Goal: Find contact information: Find contact information

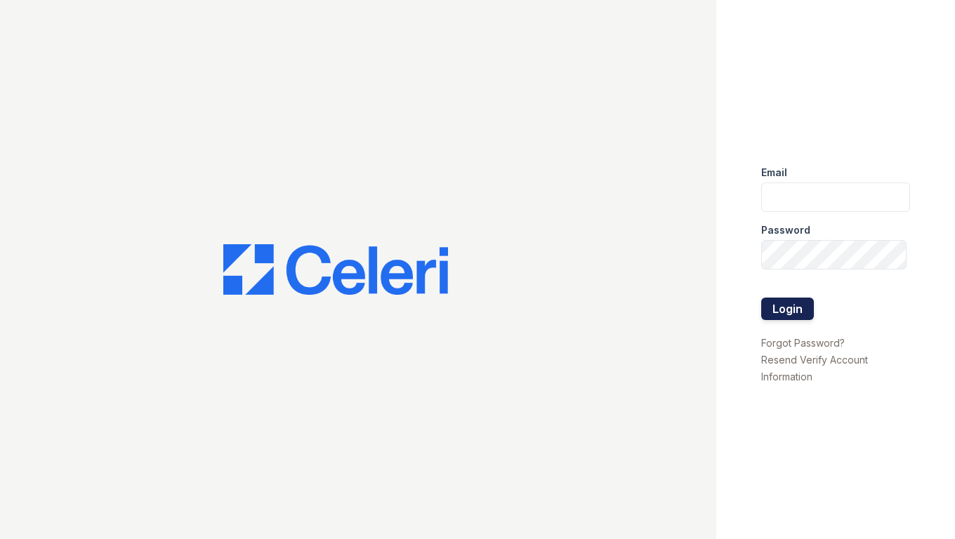
type input "shiv@auranewyork.com"
click at [785, 302] on button "Login" at bounding box center [787, 309] width 53 height 22
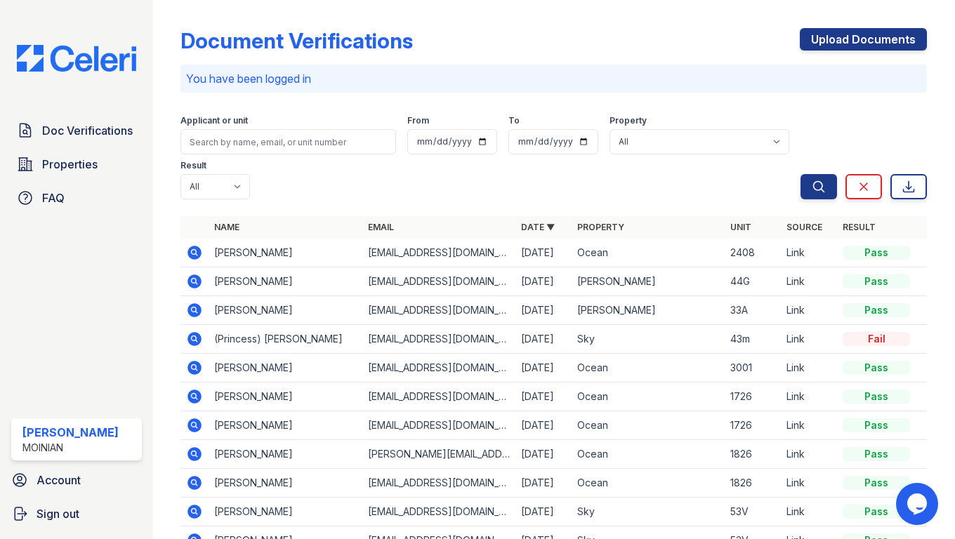
click at [199, 275] on icon at bounding box center [195, 282] width 14 height 14
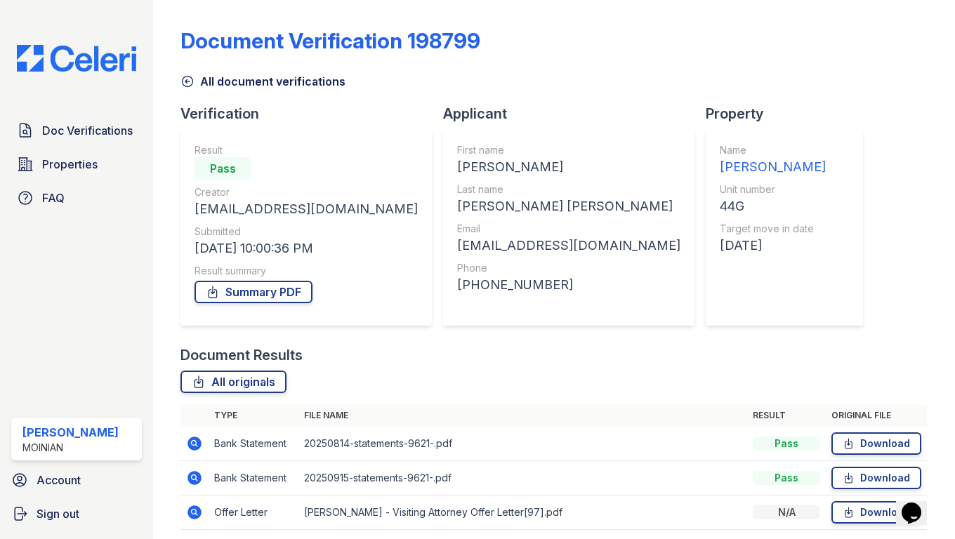
scroll to position [53, 0]
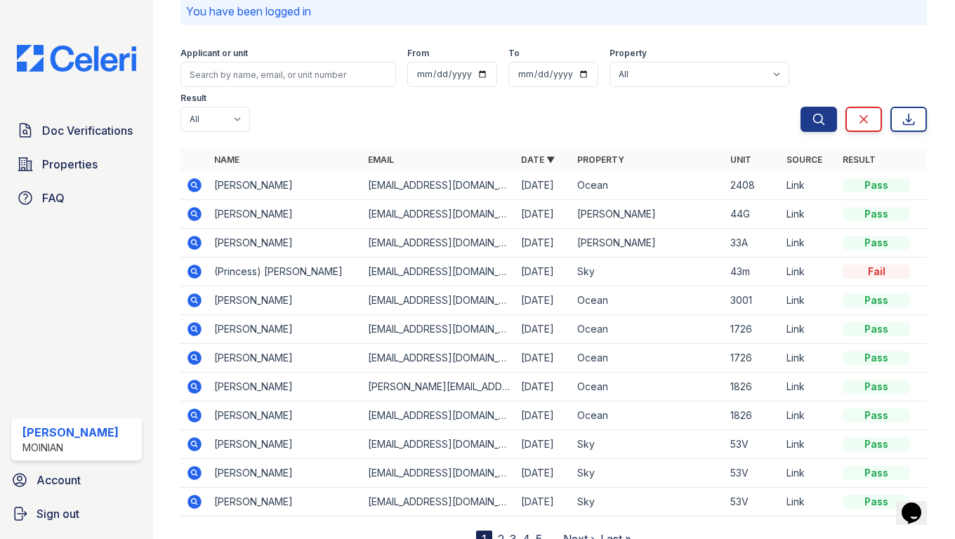
scroll to position [70, 0]
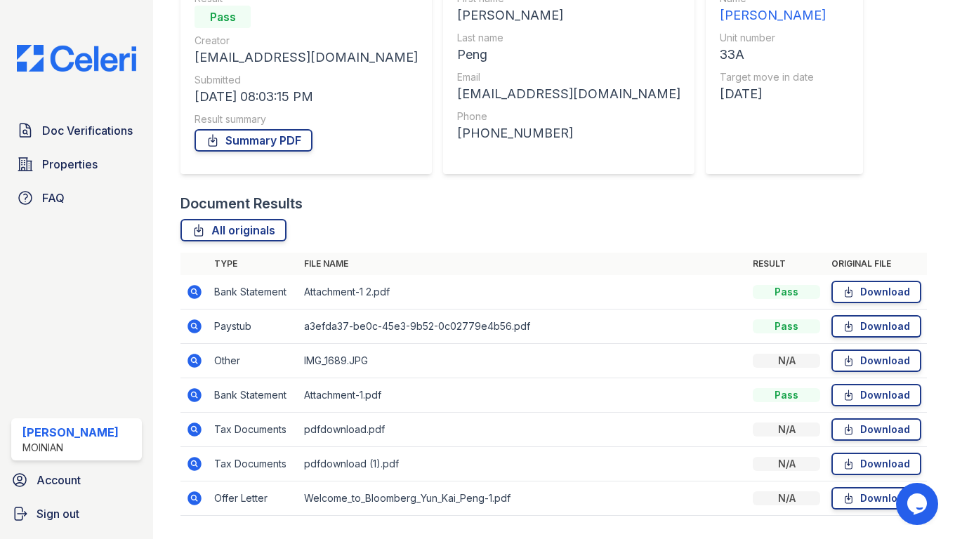
scroll to position [190, 0]
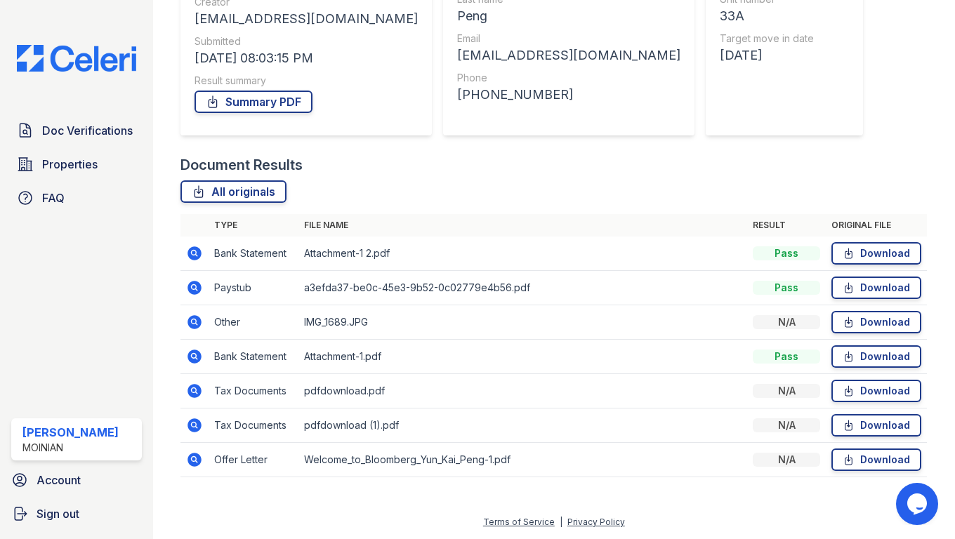
click at [192, 253] on icon at bounding box center [194, 253] width 17 height 17
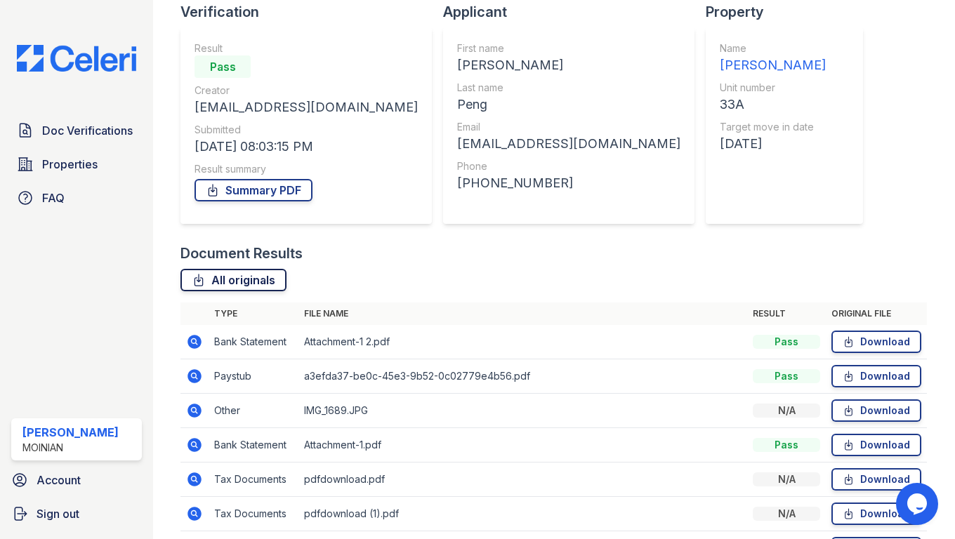
scroll to position [190, 0]
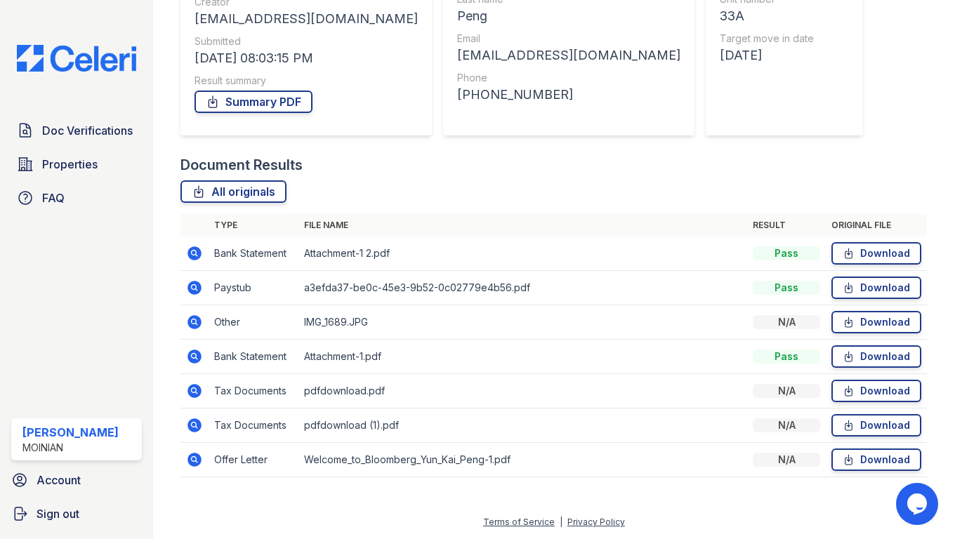
click at [194, 358] on icon at bounding box center [194, 356] width 17 height 17
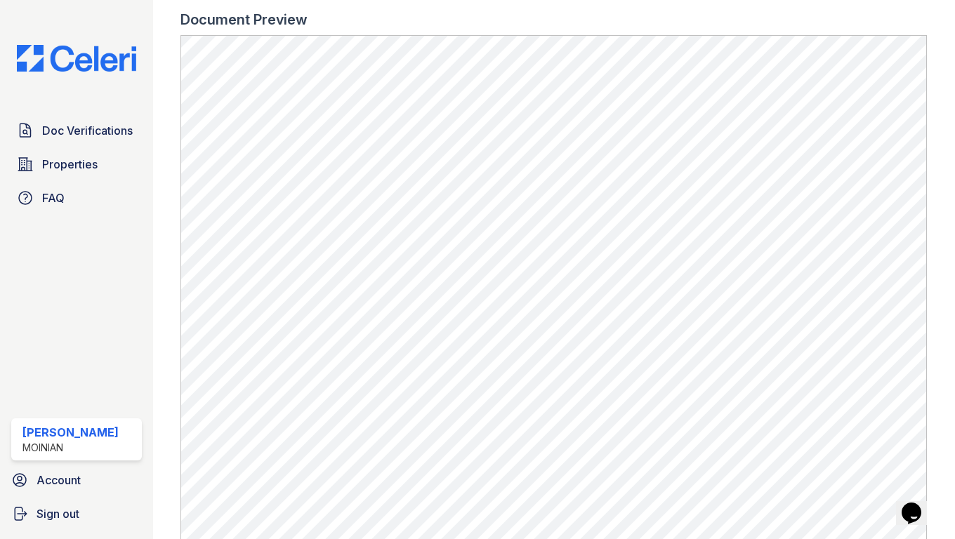
scroll to position [643, 0]
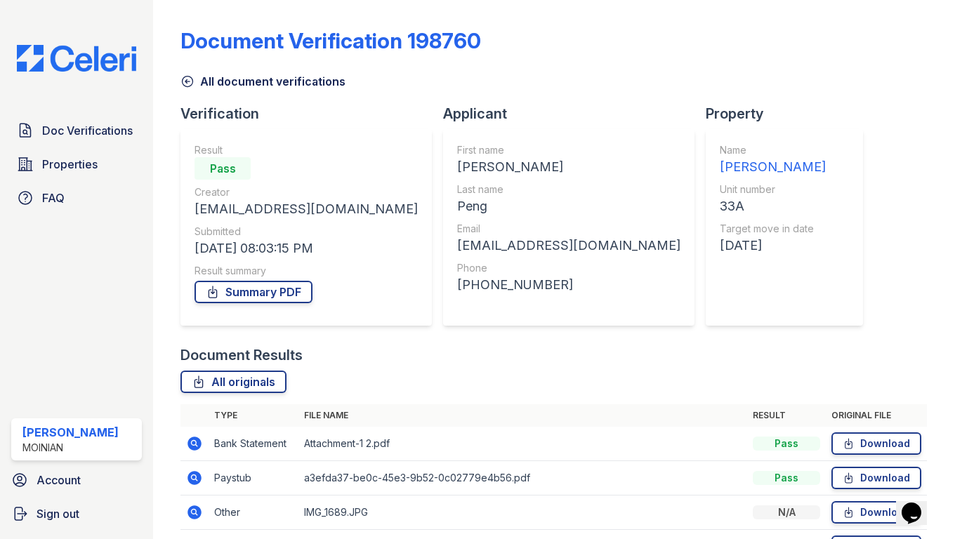
click at [193, 444] on icon at bounding box center [194, 443] width 4 height 4
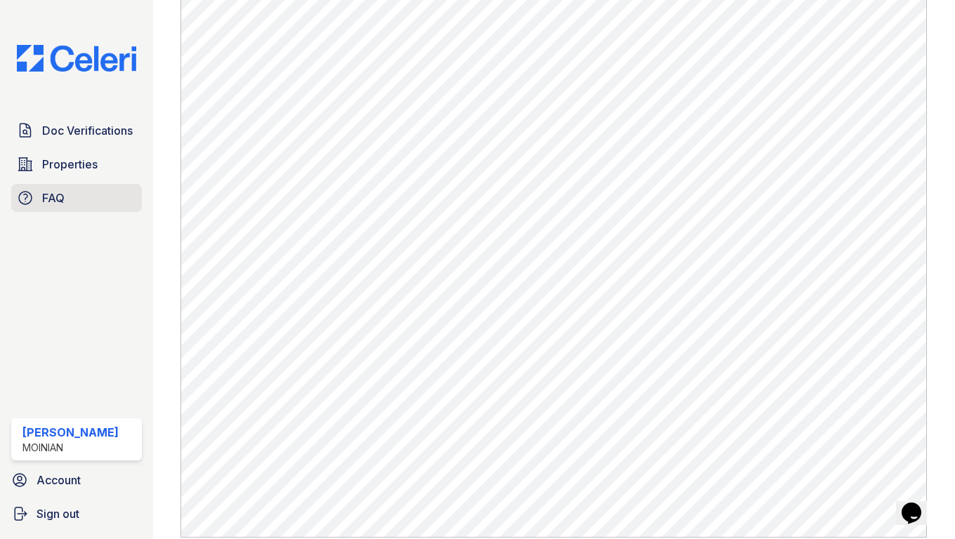
scroll to position [643, 0]
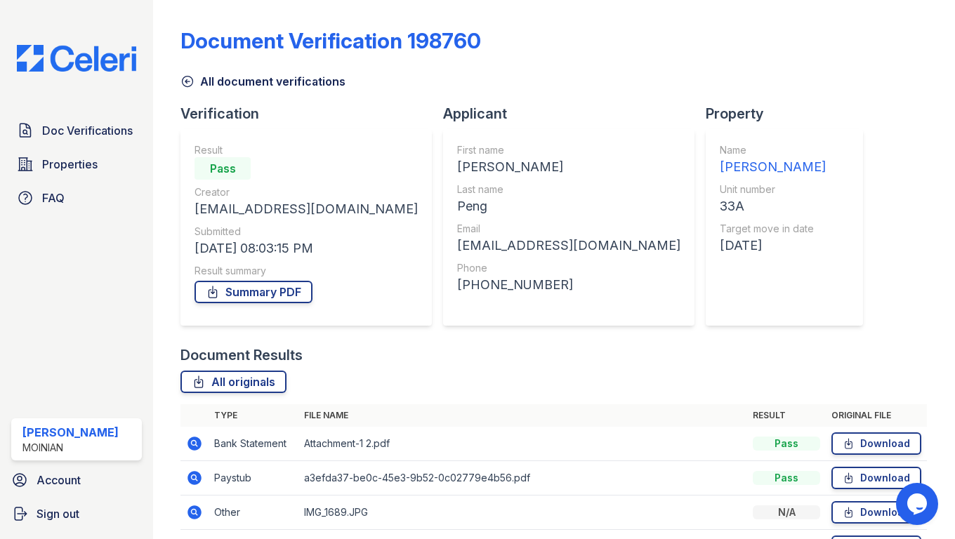
scroll to position [190, 0]
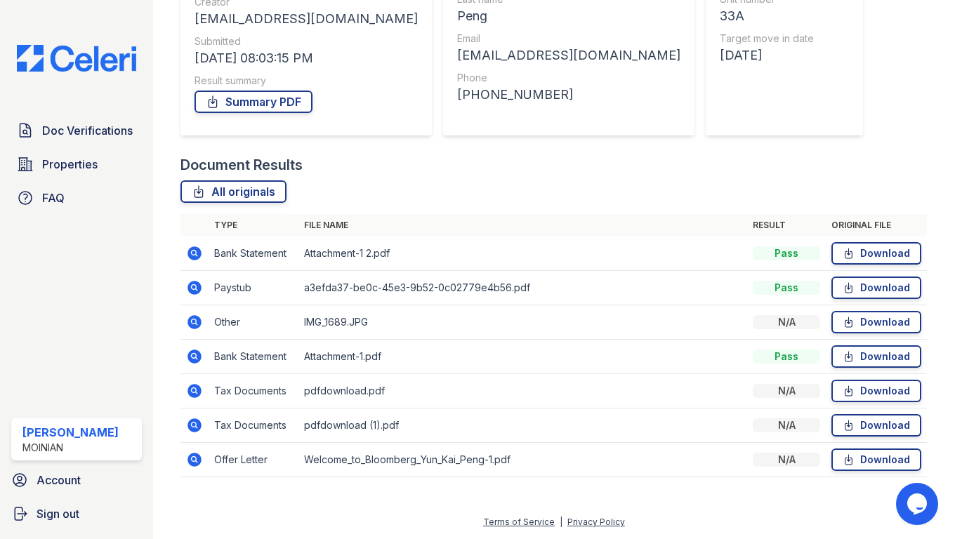
click at [201, 289] on icon at bounding box center [195, 288] width 14 height 14
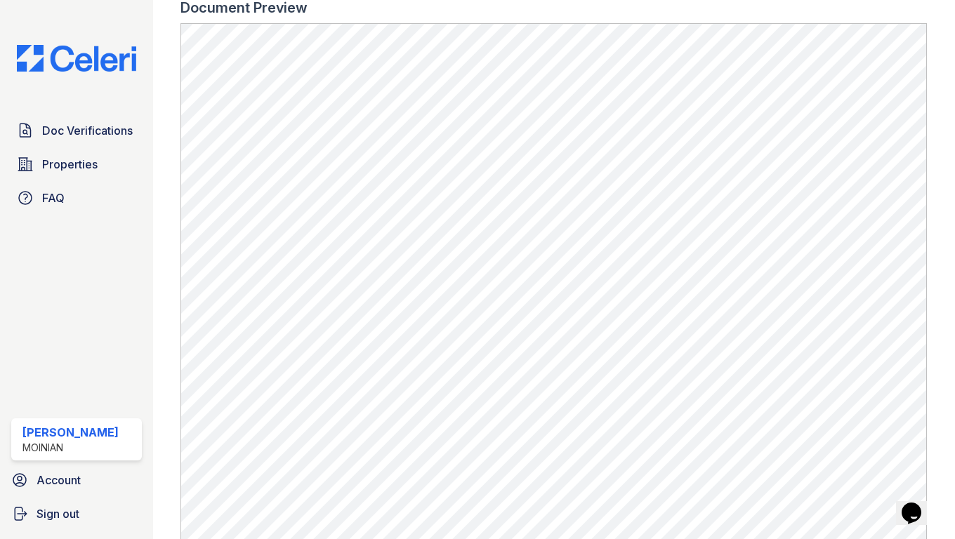
scroll to position [535, 0]
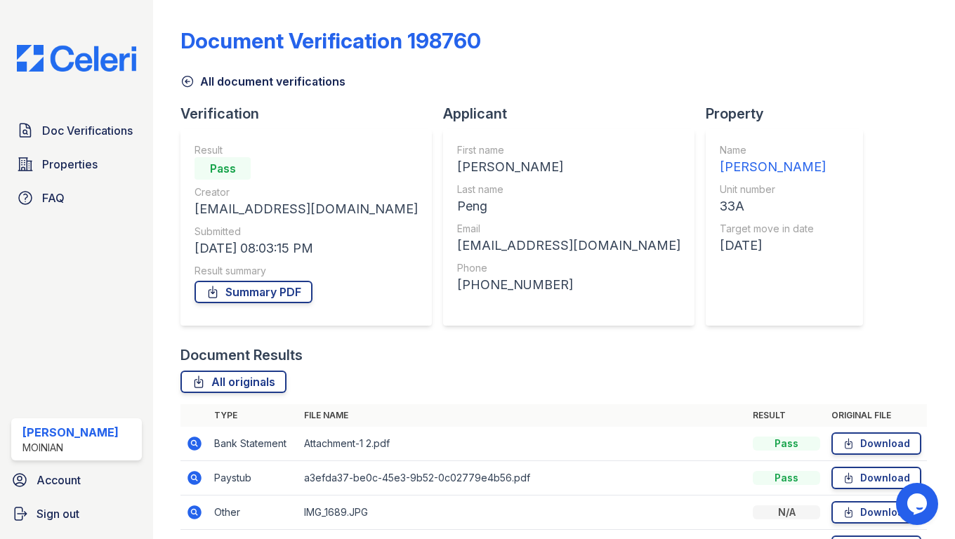
scroll to position [190, 0]
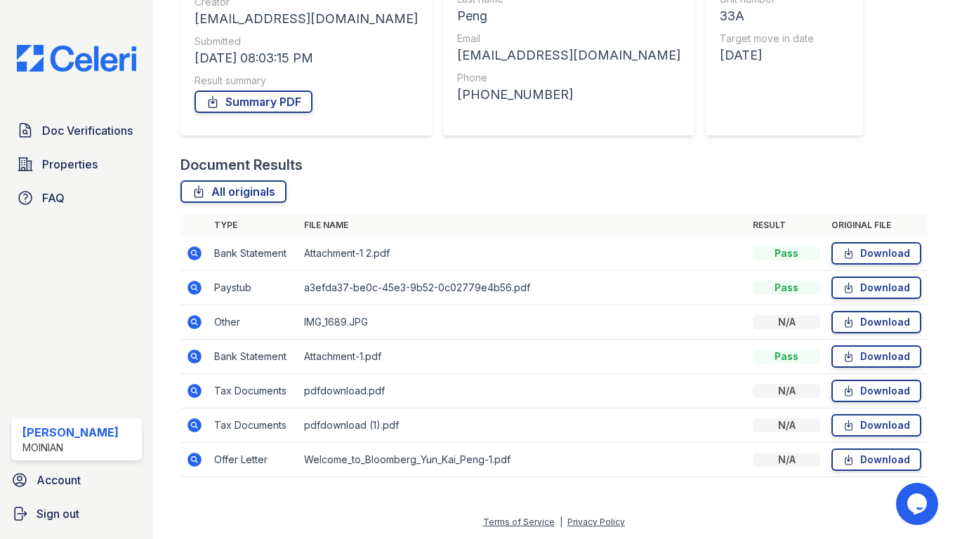
click at [195, 322] on icon at bounding box center [194, 322] width 4 height 4
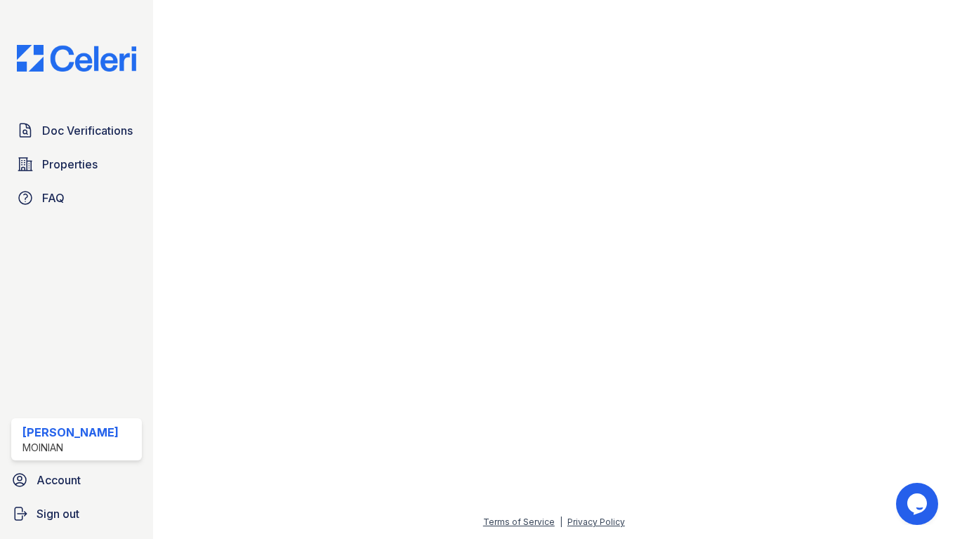
scroll to position [158, 0]
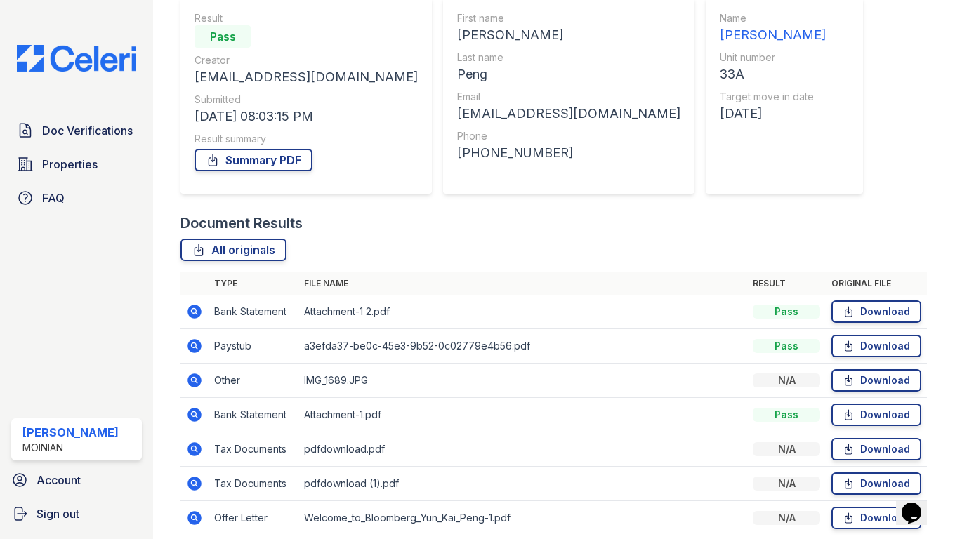
scroll to position [190, 0]
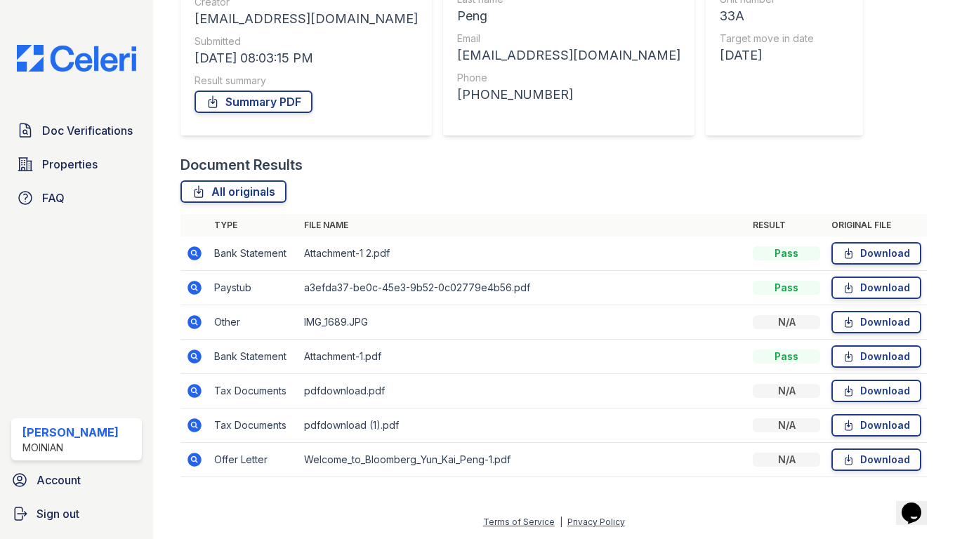
click at [195, 391] on icon at bounding box center [194, 390] width 4 height 4
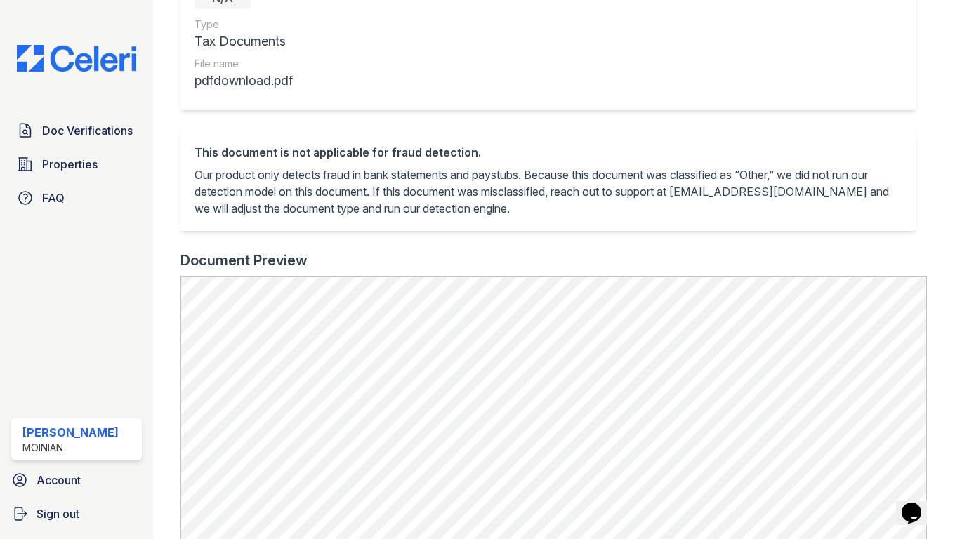
scroll to position [525, 0]
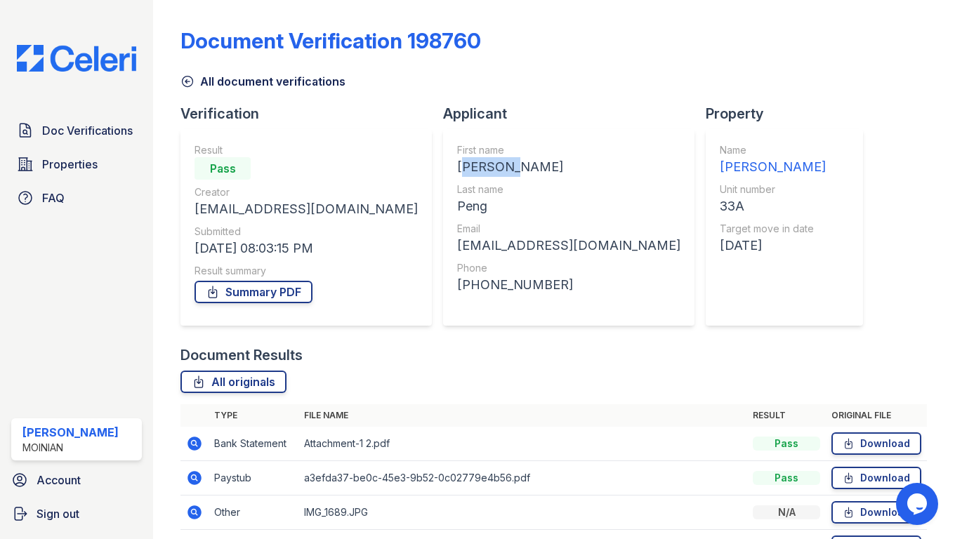
drag, startPoint x: 404, startPoint y: 165, endPoint x: 453, endPoint y: 167, distance: 49.2
click at [457, 167] on div "Yun Kai" at bounding box center [568, 167] width 223 height 20
copy div "Yun Kai"
click at [485, 245] on div "[EMAIL_ADDRESS][DOMAIN_NAME]" at bounding box center [568, 246] width 223 height 20
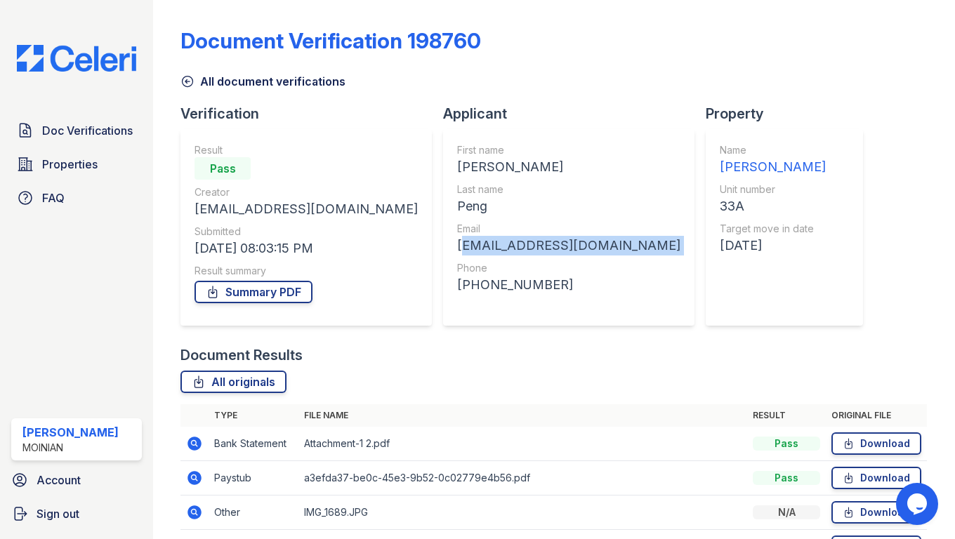
click at [485, 245] on div "[EMAIL_ADDRESS][DOMAIN_NAME]" at bounding box center [568, 246] width 223 height 20
copy div "[EMAIL_ADDRESS][DOMAIN_NAME]"
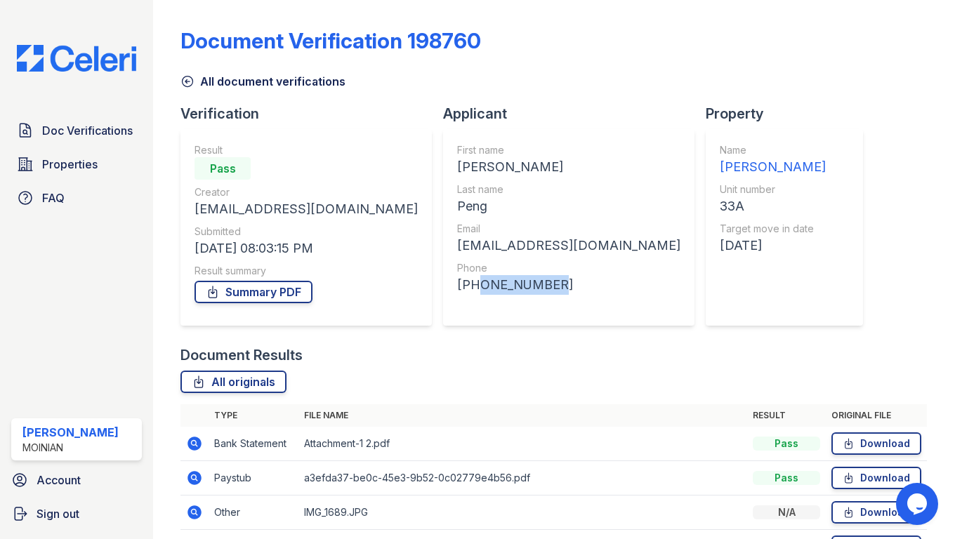
drag, startPoint x: 489, startPoint y: 287, endPoint x: 417, endPoint y: 284, distance: 72.4
click at [457, 284] on div "+13474219325" at bounding box center [568, 285] width 223 height 20
copy div "3474219325"
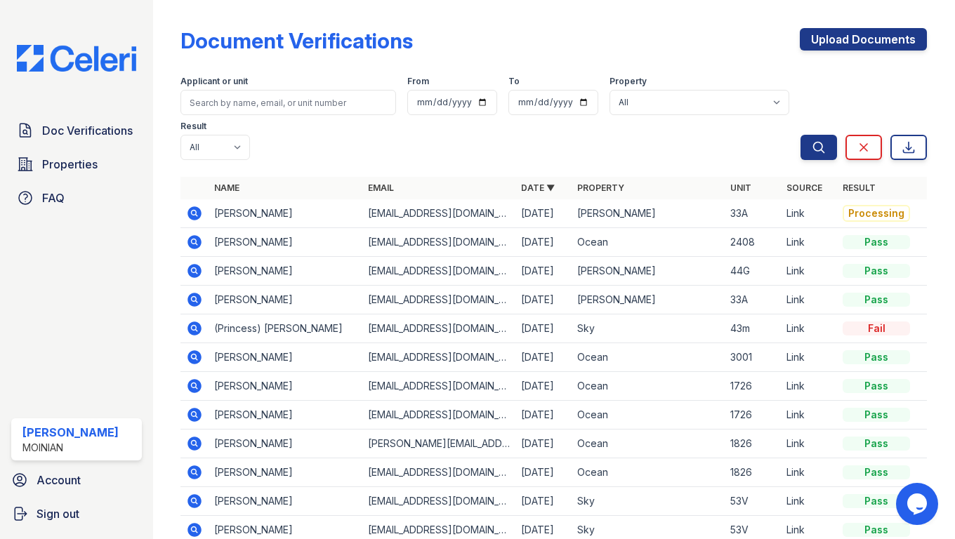
click at [195, 205] on icon at bounding box center [194, 213] width 17 height 17
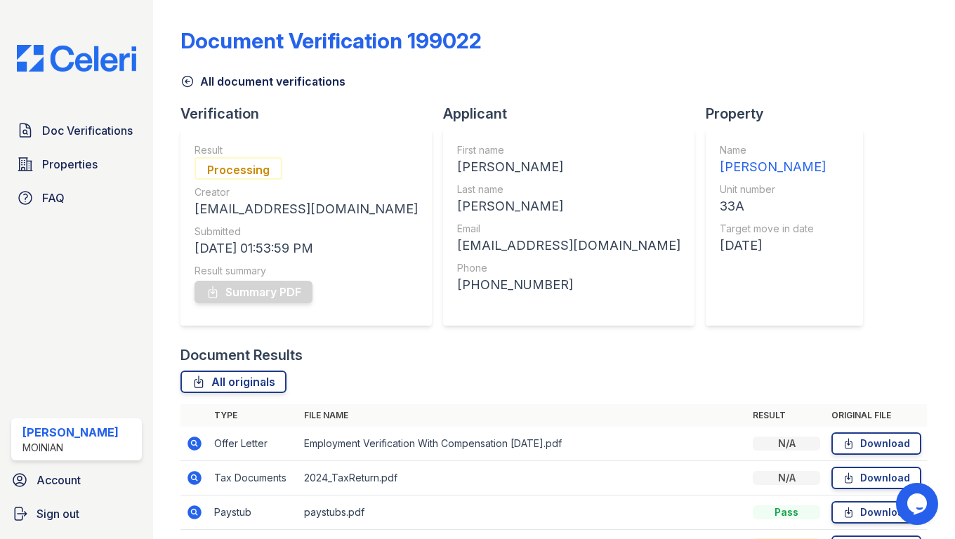
scroll to position [156, 0]
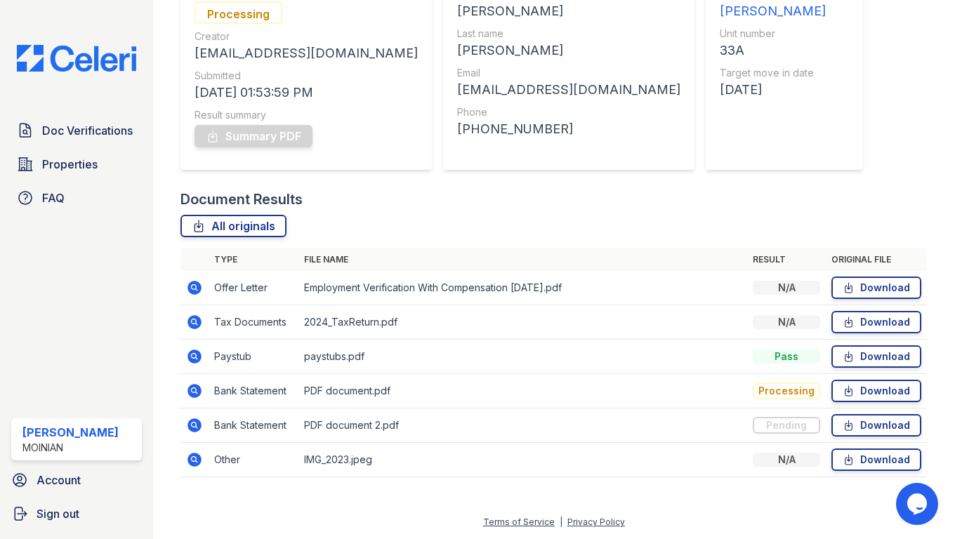
click at [191, 461] on icon at bounding box center [195, 460] width 14 height 14
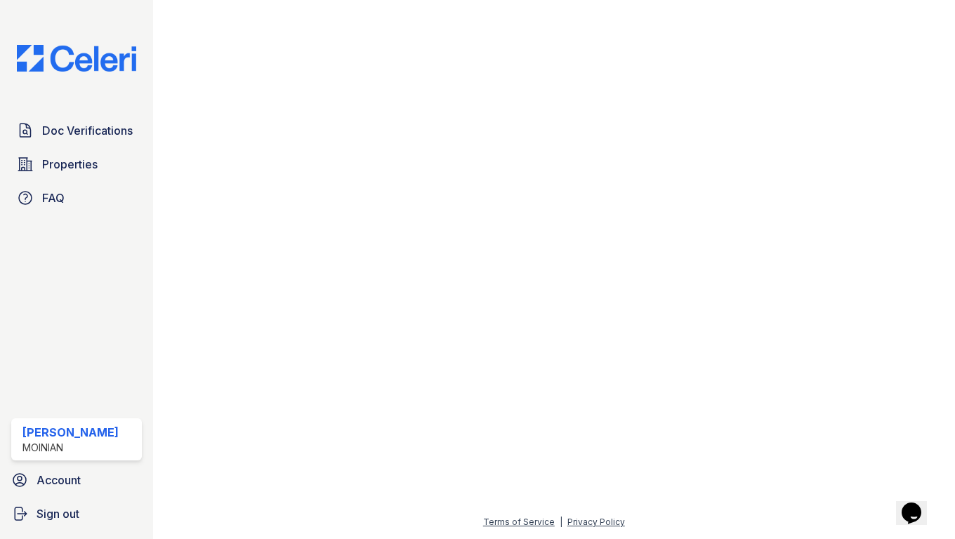
scroll to position [1989, 1007]
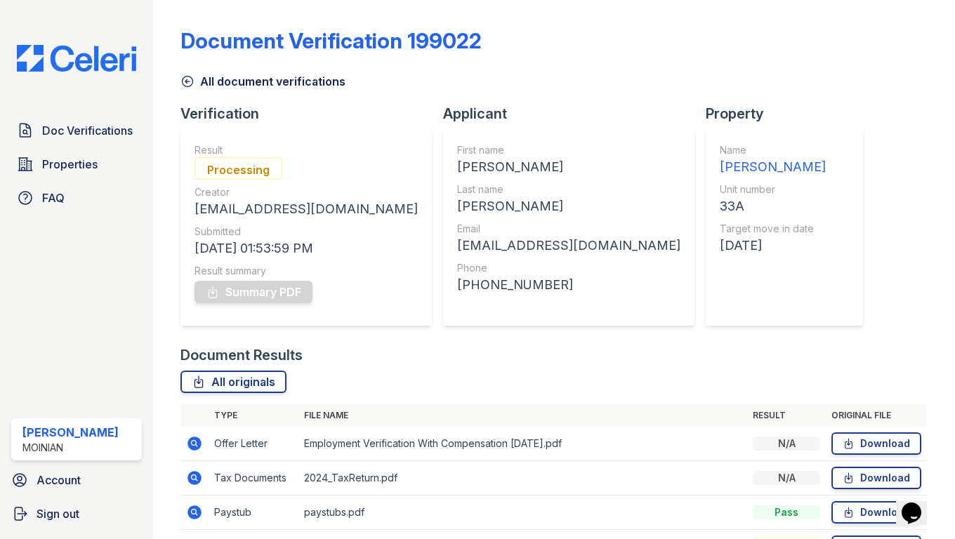
scroll to position [156, 0]
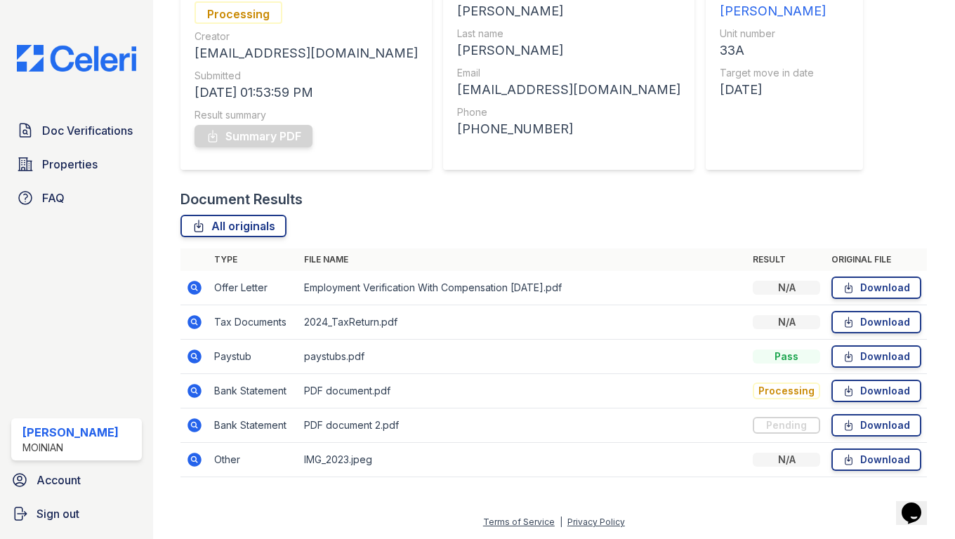
click at [196, 286] on icon at bounding box center [194, 288] width 17 height 17
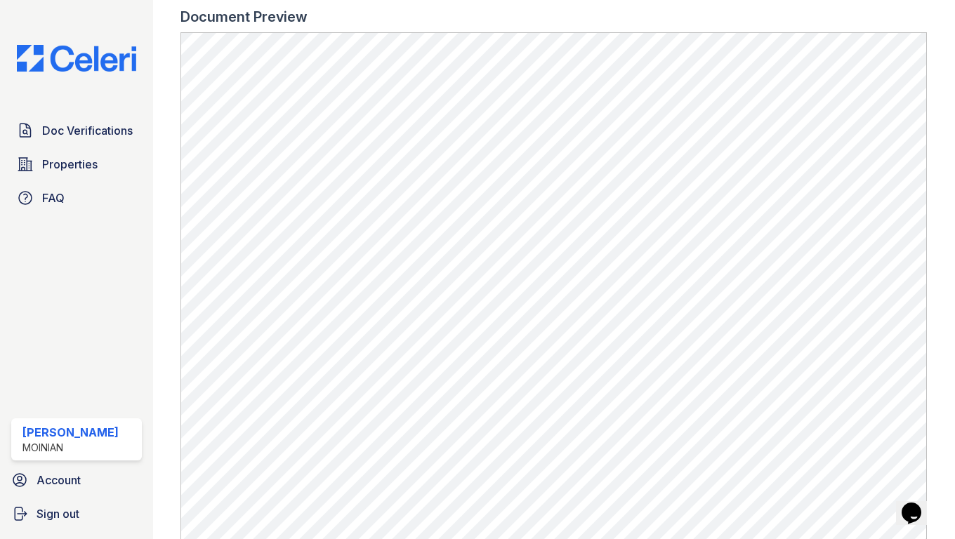
scroll to position [525, 0]
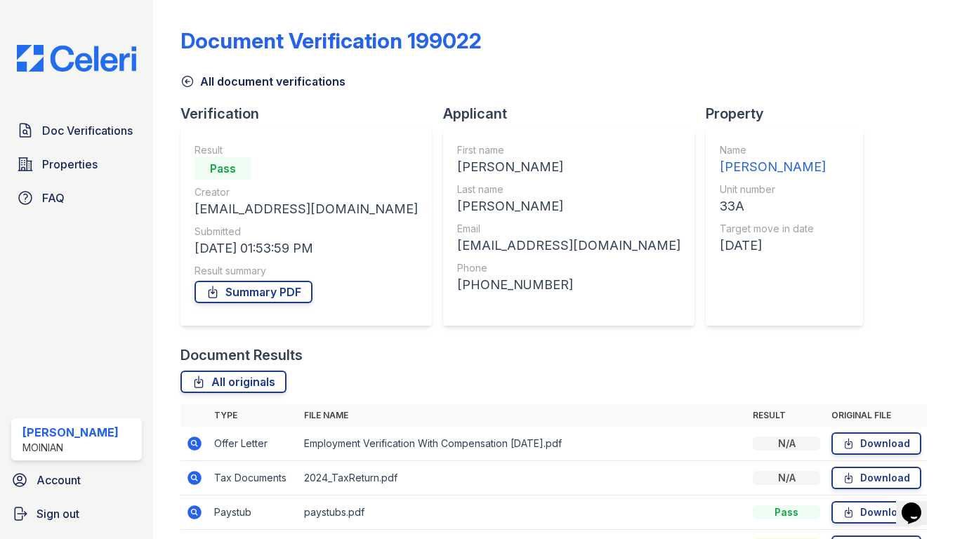
click at [457, 172] on div "[PERSON_NAME]" at bounding box center [568, 167] width 223 height 20
copy div "[PERSON_NAME]"
click at [457, 214] on div "[PERSON_NAME]" at bounding box center [568, 207] width 223 height 20
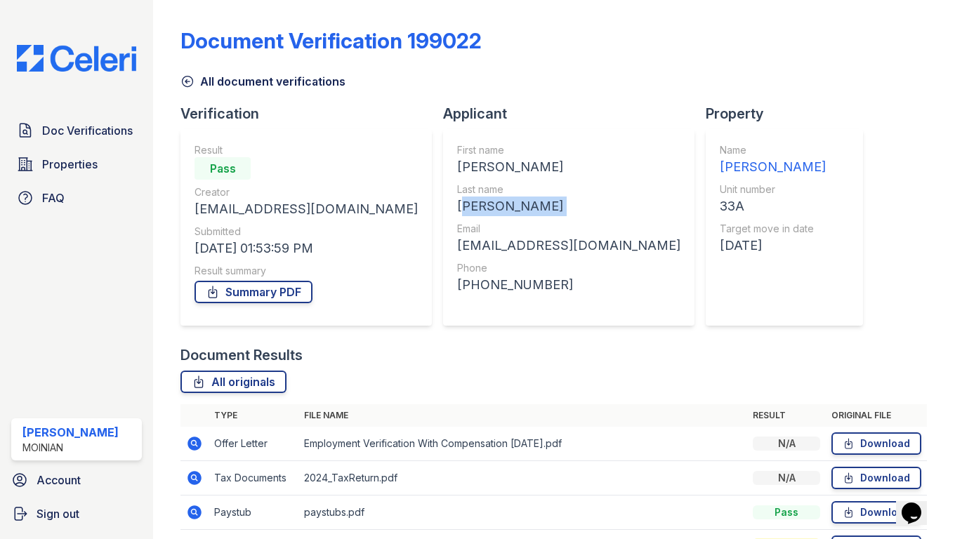
click at [457, 214] on div "[PERSON_NAME]" at bounding box center [568, 207] width 223 height 20
copy div "[PERSON_NAME]"
click at [457, 255] on div "[EMAIL_ADDRESS][DOMAIN_NAME]" at bounding box center [568, 246] width 223 height 20
click at [457, 244] on div "[EMAIL_ADDRESS][DOMAIN_NAME]" at bounding box center [568, 246] width 223 height 20
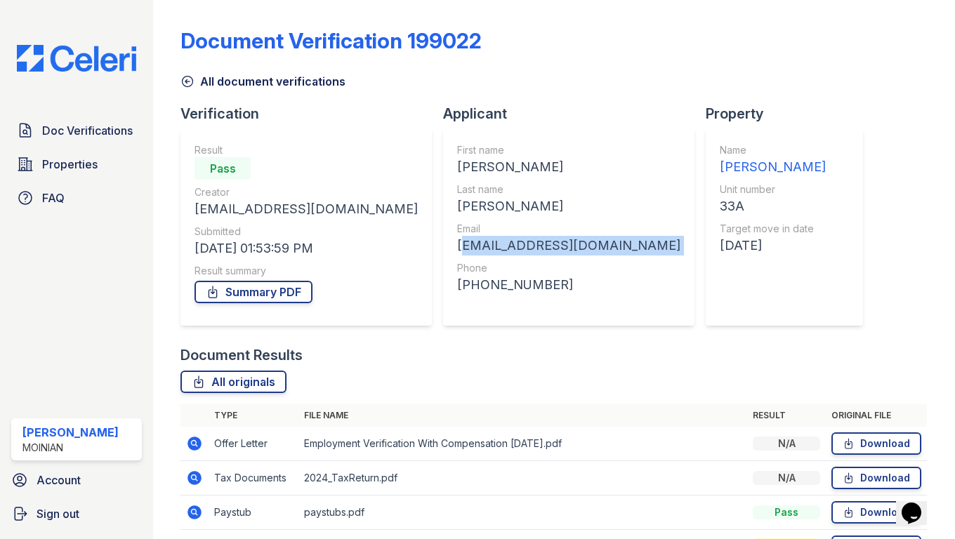
click at [457, 244] on div "[EMAIL_ADDRESS][DOMAIN_NAME]" at bounding box center [568, 246] width 223 height 20
copy div "[EMAIL_ADDRESS][DOMAIN_NAME]"
click at [460, 287] on div "[PHONE_NUMBER]" at bounding box center [568, 285] width 223 height 20
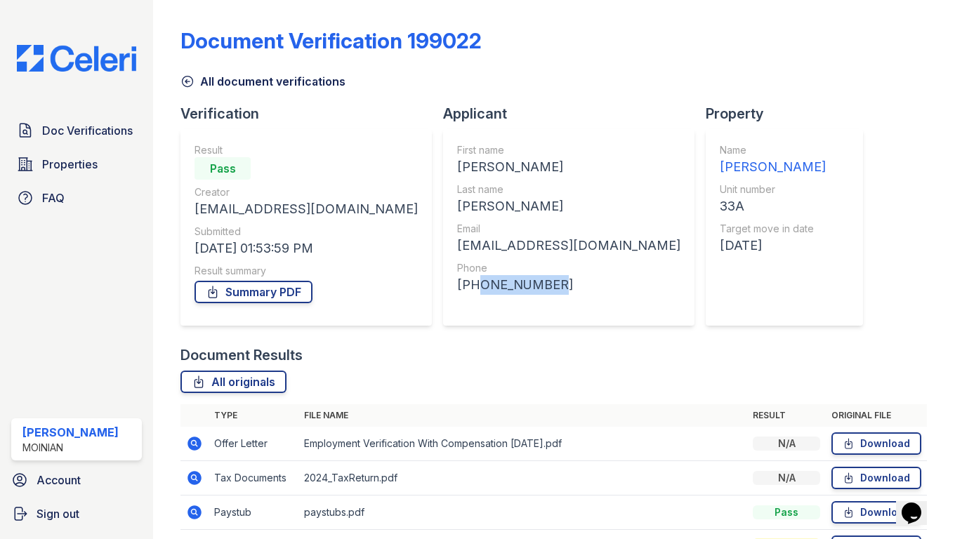
drag, startPoint x: 462, startPoint y: 286, endPoint x: 389, endPoint y: 285, distance: 73.1
click at [457, 285] on div "[PHONE_NUMBER]" at bounding box center [568, 285] width 223 height 20
copy div "4044355235"
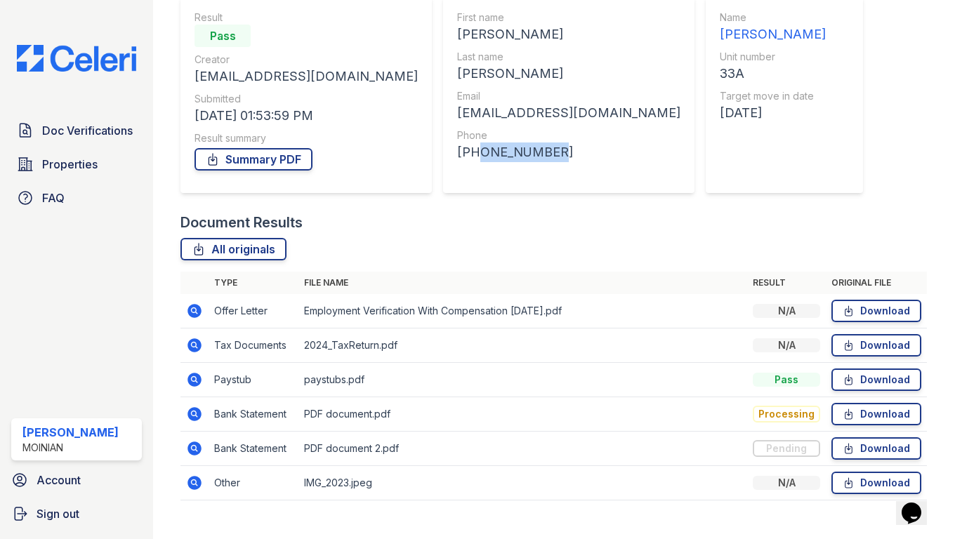
scroll to position [156, 0]
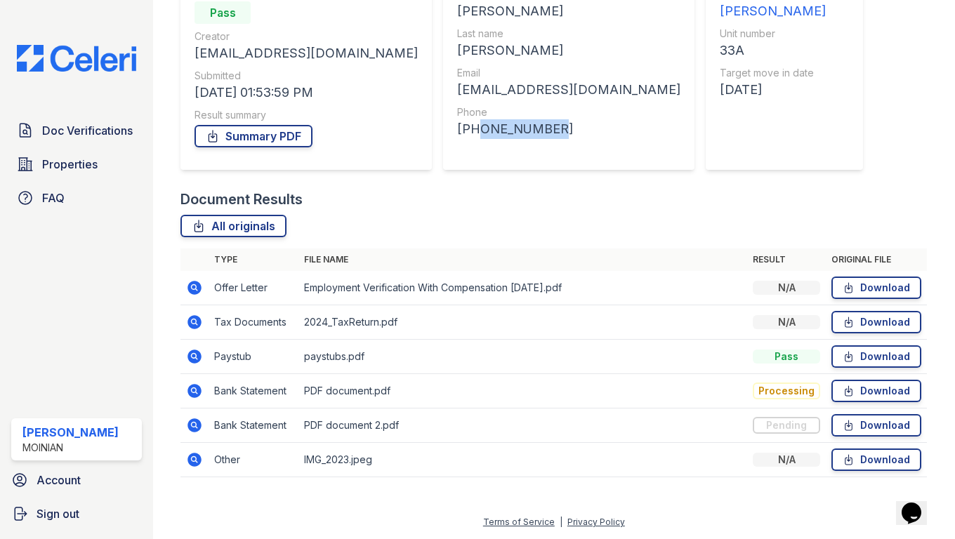
click at [195, 390] on icon at bounding box center [194, 390] width 4 height 4
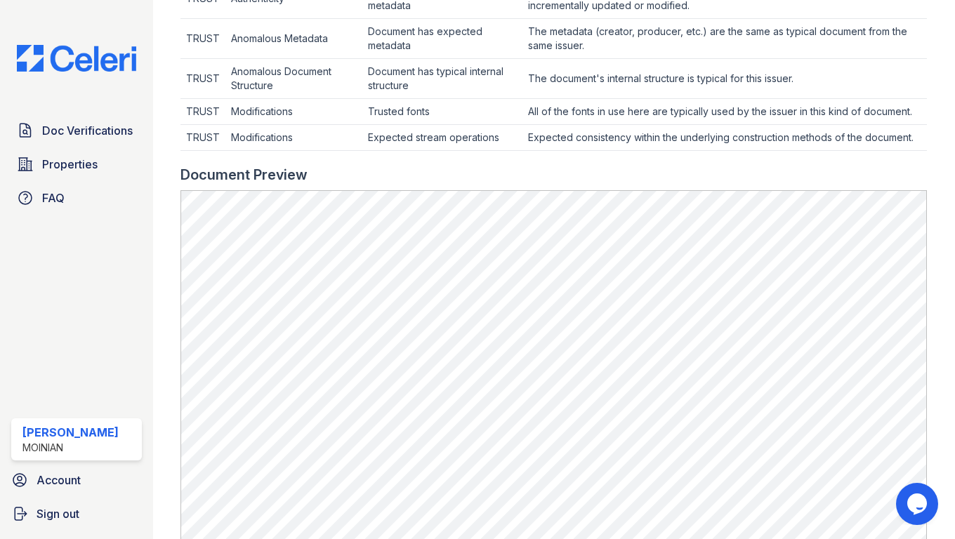
scroll to position [539, 0]
